Goal: Find specific page/section: Find specific page/section

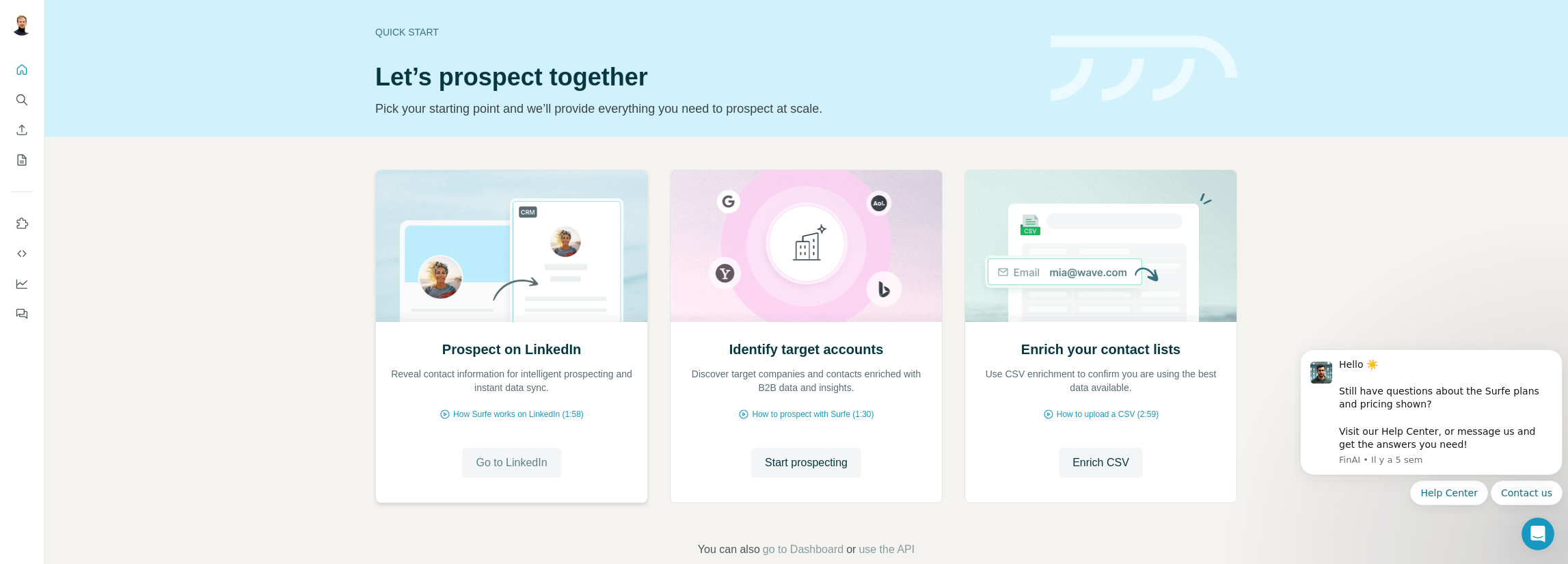
click at [516, 466] on span "Go to LinkedIn" at bounding box center [511, 462] width 71 height 17
click at [503, 463] on span "Go to LinkedIn" at bounding box center [511, 462] width 71 height 17
click at [23, 127] on icon "Enrich CSV" at bounding box center [22, 130] width 14 height 14
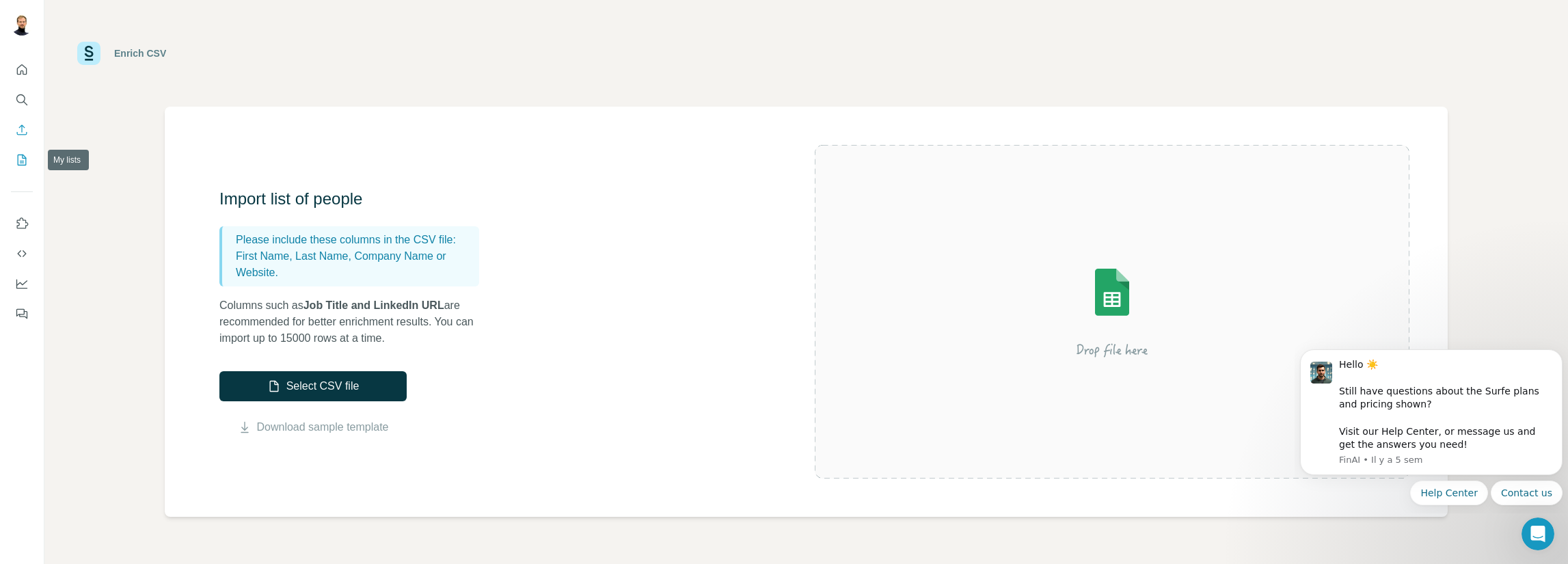
click at [24, 170] on button "My lists" at bounding box center [22, 159] width 22 height 25
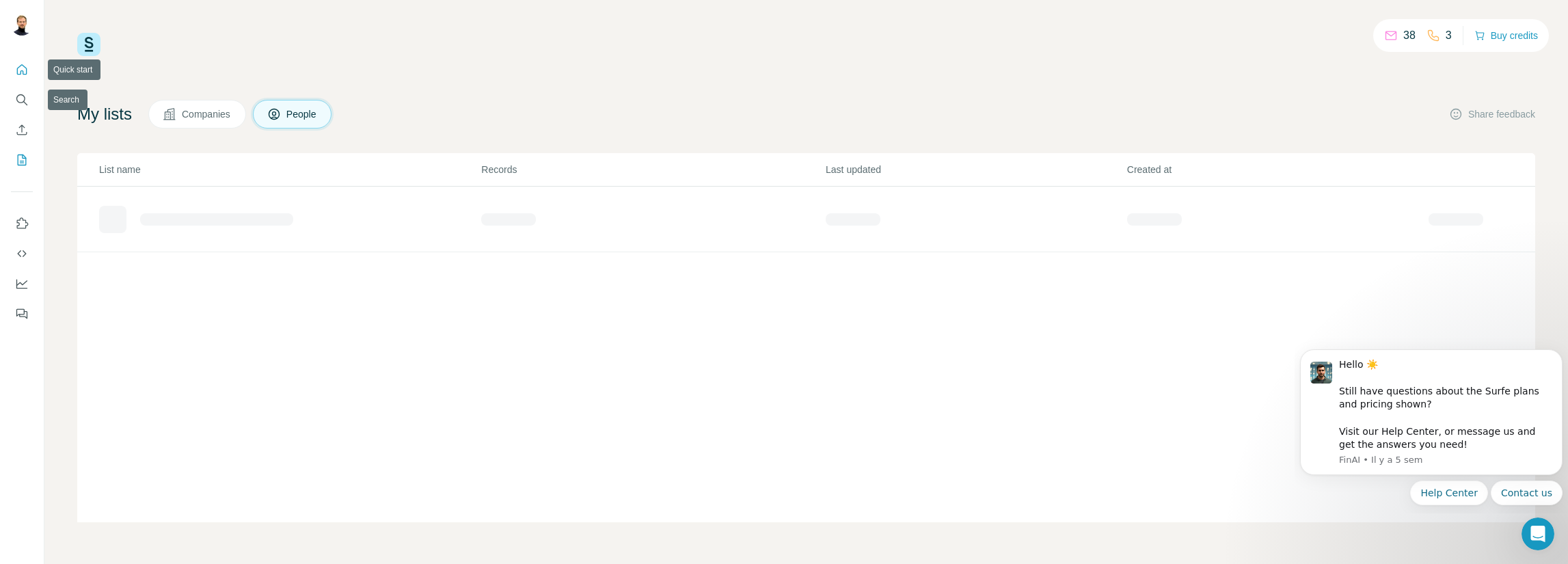
click at [22, 69] on icon "Quick start" at bounding box center [22, 70] width 14 height 14
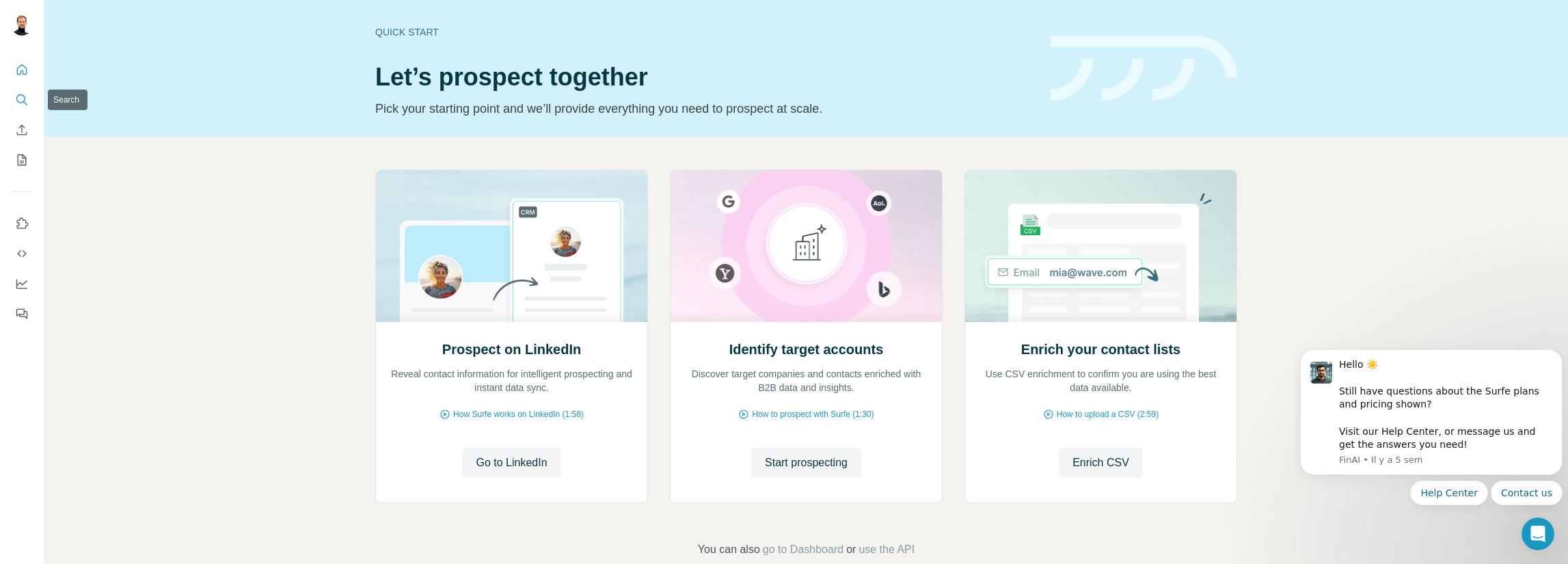
click at [19, 102] on icon "Search" at bounding box center [21, 98] width 9 height 9
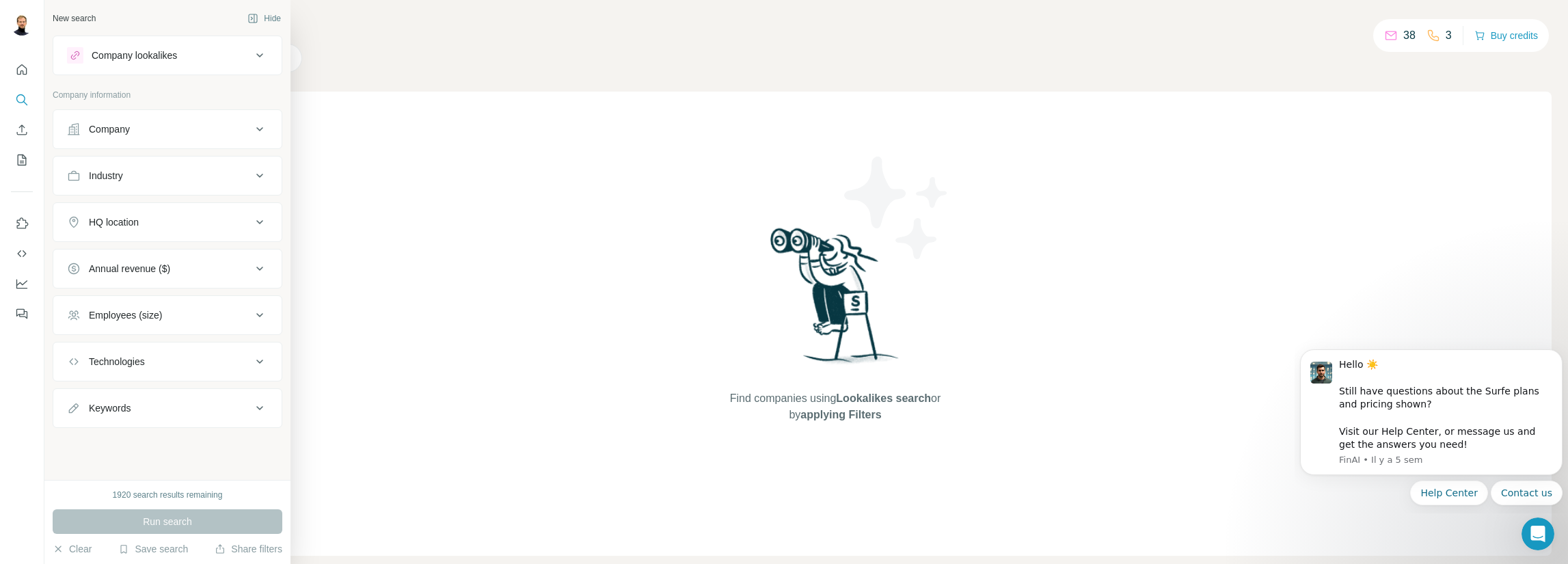
click at [127, 49] on div "Company lookalikes" at bounding box center [135, 55] width 85 height 14
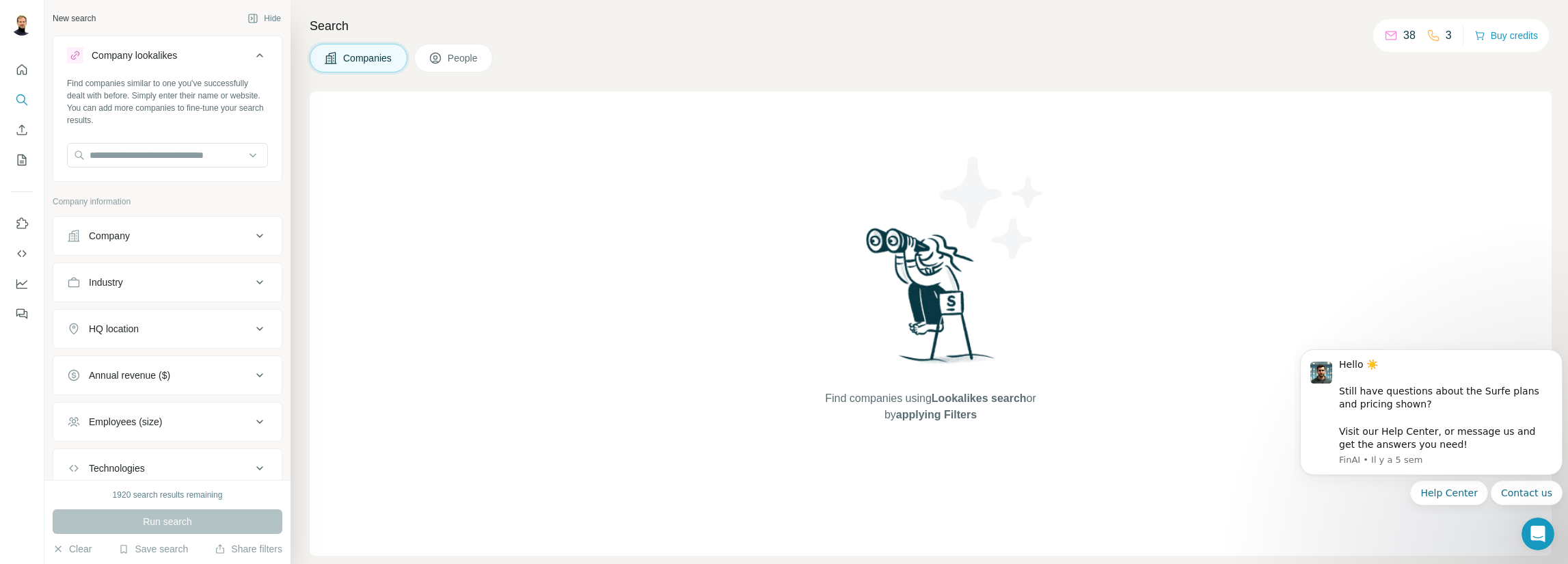
click at [127, 51] on div "Company lookalikes" at bounding box center [135, 55] width 85 height 14
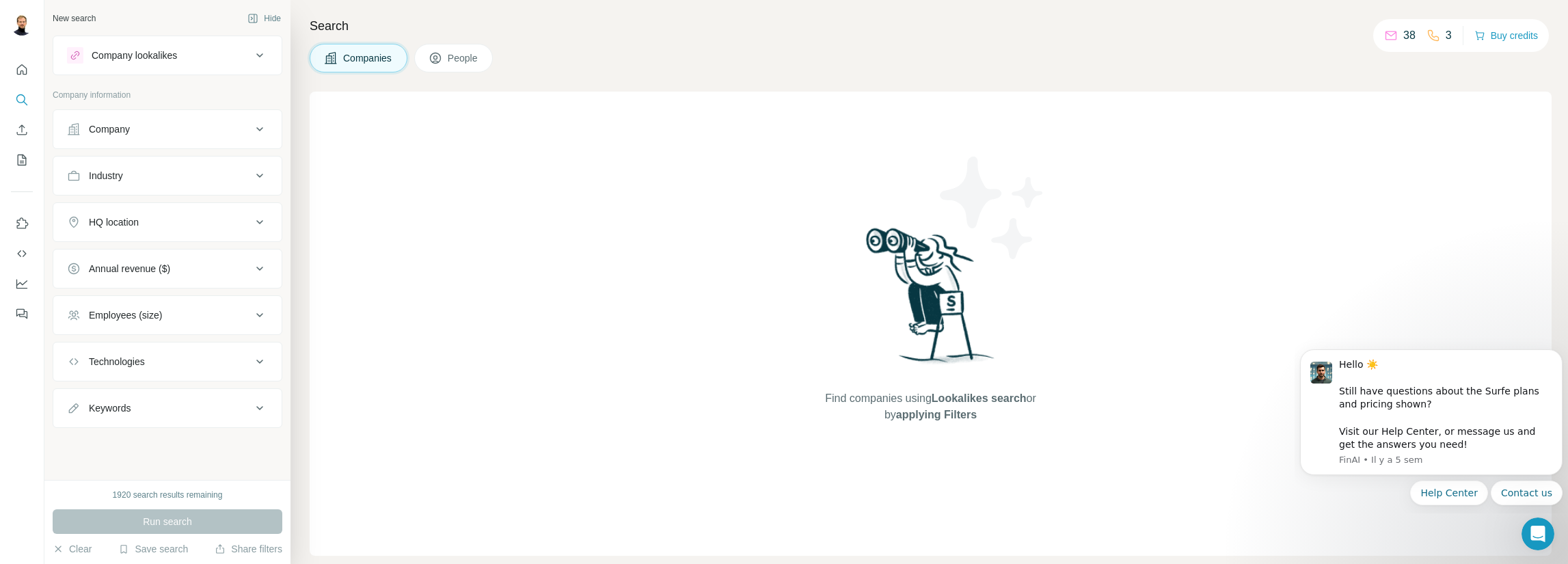
click at [452, 56] on span "People" at bounding box center [463, 58] width 32 height 14
